Goal: Check status

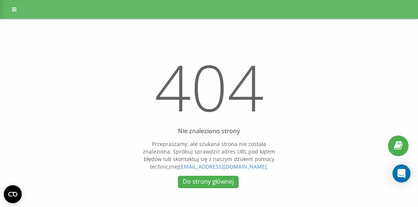
click at [14, 158] on div "404 Nie znaleziono strony Przepraszamy, ale szukana strona nie została znalezio…" at bounding box center [209, 106] width 418 height 174
click at [9, 6] on link at bounding box center [15, 9] width 14 height 11
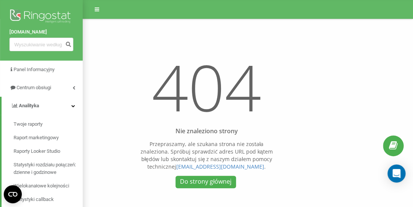
scroll to position [75, 0]
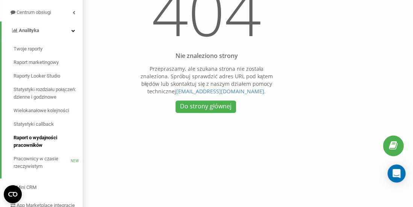
click at [57, 143] on span "Raport o wydajności pracowników" at bounding box center [46, 141] width 65 height 15
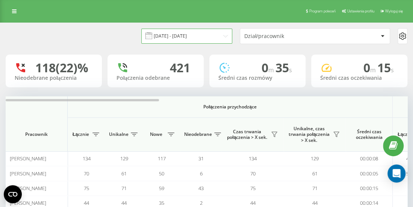
click at [205, 35] on input "[DATE] - [DATE]" at bounding box center [186, 36] width 91 height 15
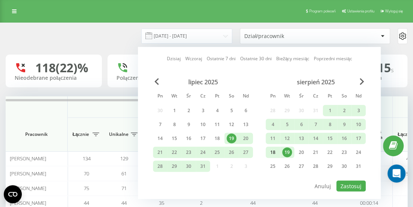
click at [271, 152] on div "18" at bounding box center [273, 152] width 10 height 10
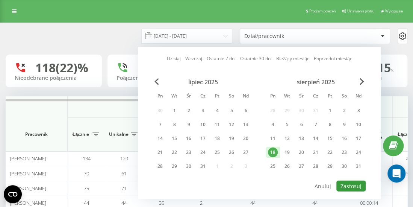
click at [349, 184] on button "Zastosuj" at bounding box center [350, 185] width 29 height 11
type input "[DATE] - [DATE]"
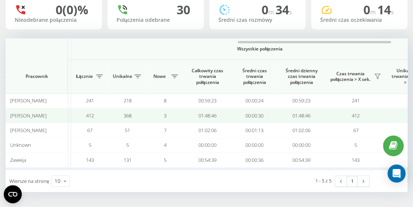
scroll to position [0, 608]
